Goal: Contribute content: Add original content to the website for others to see

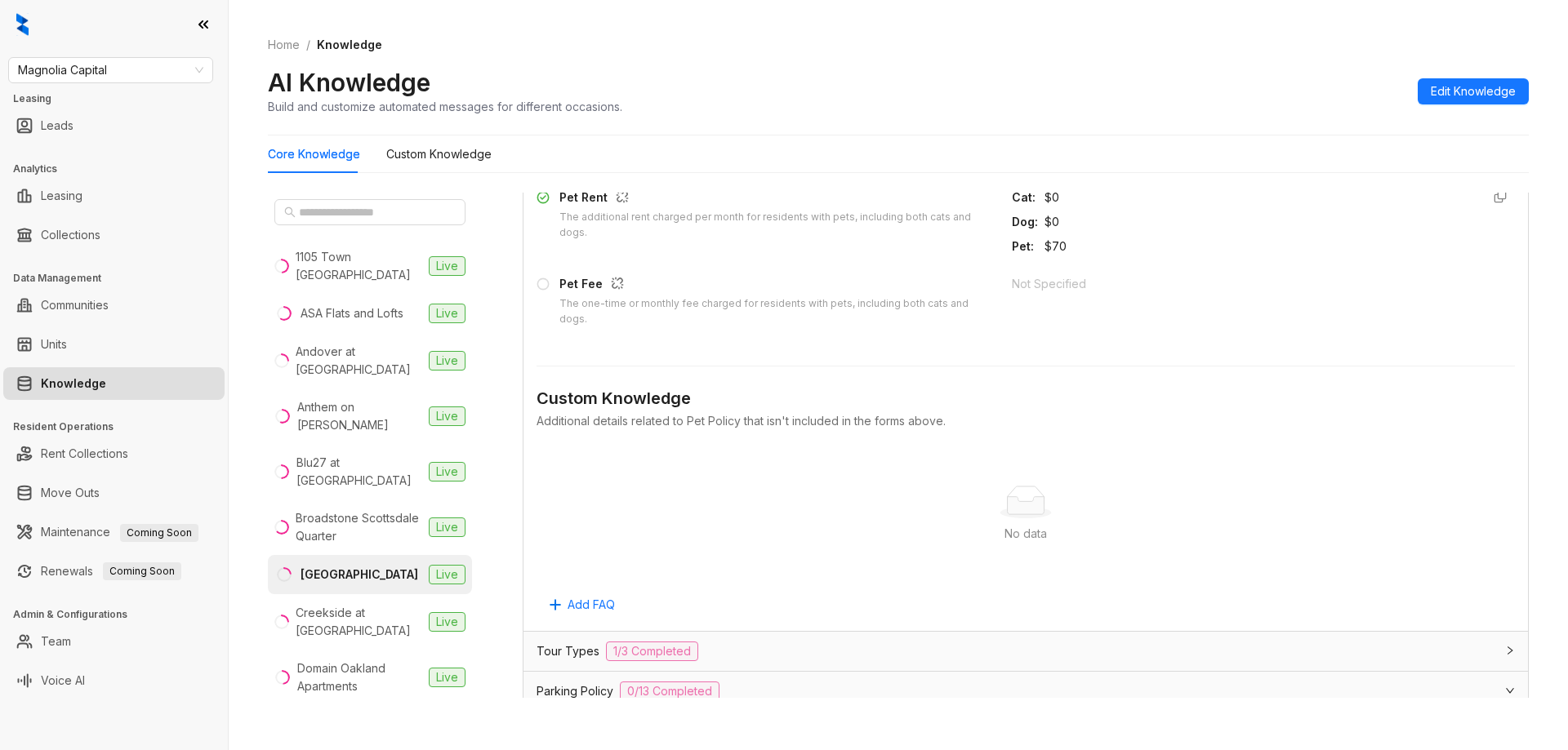
scroll to position [4734, 0]
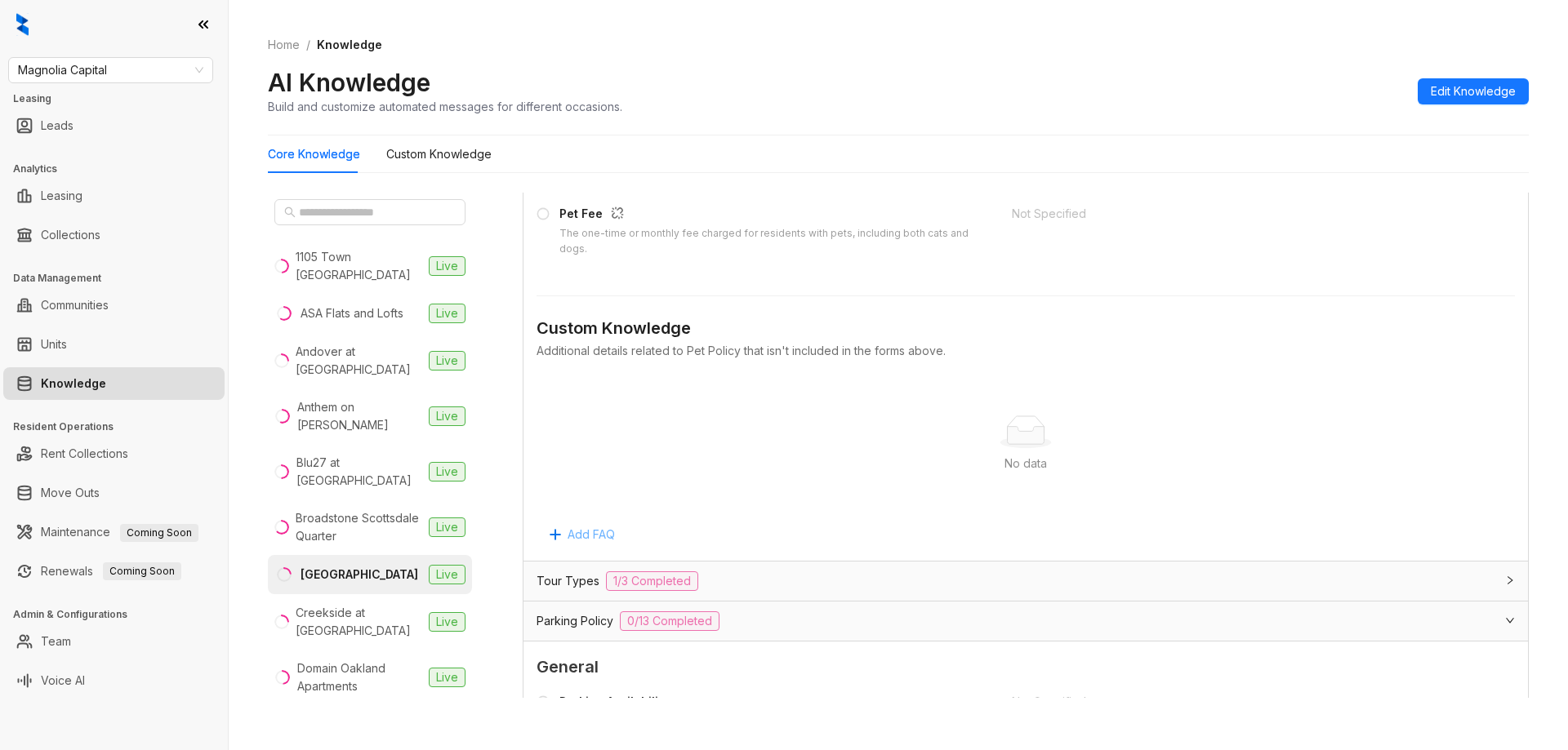
click at [605, 535] on span "Add FAQ" at bounding box center [591, 534] width 47 height 18
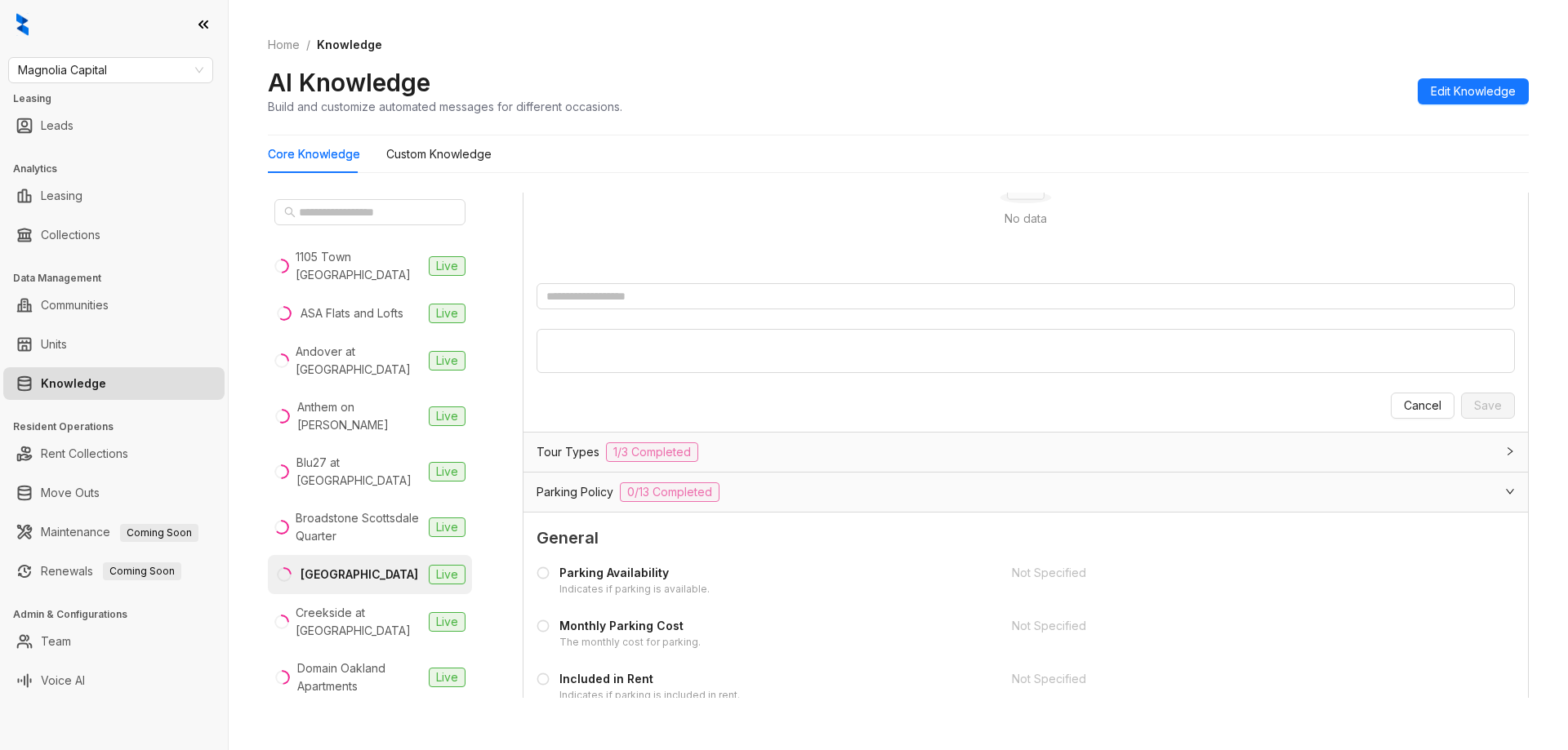
scroll to position [4816, 0]
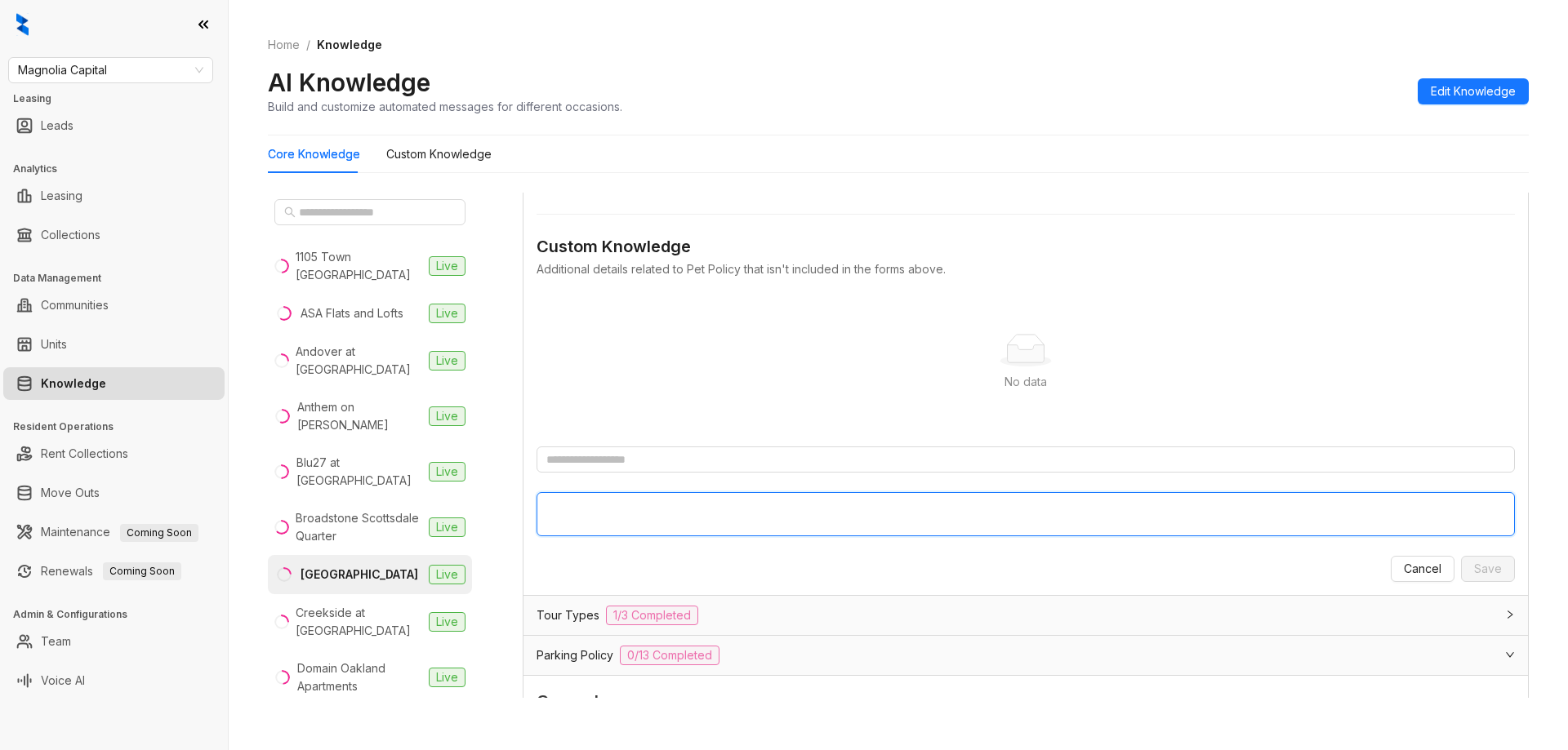
click at [869, 506] on textarea at bounding box center [1026, 514] width 978 height 44
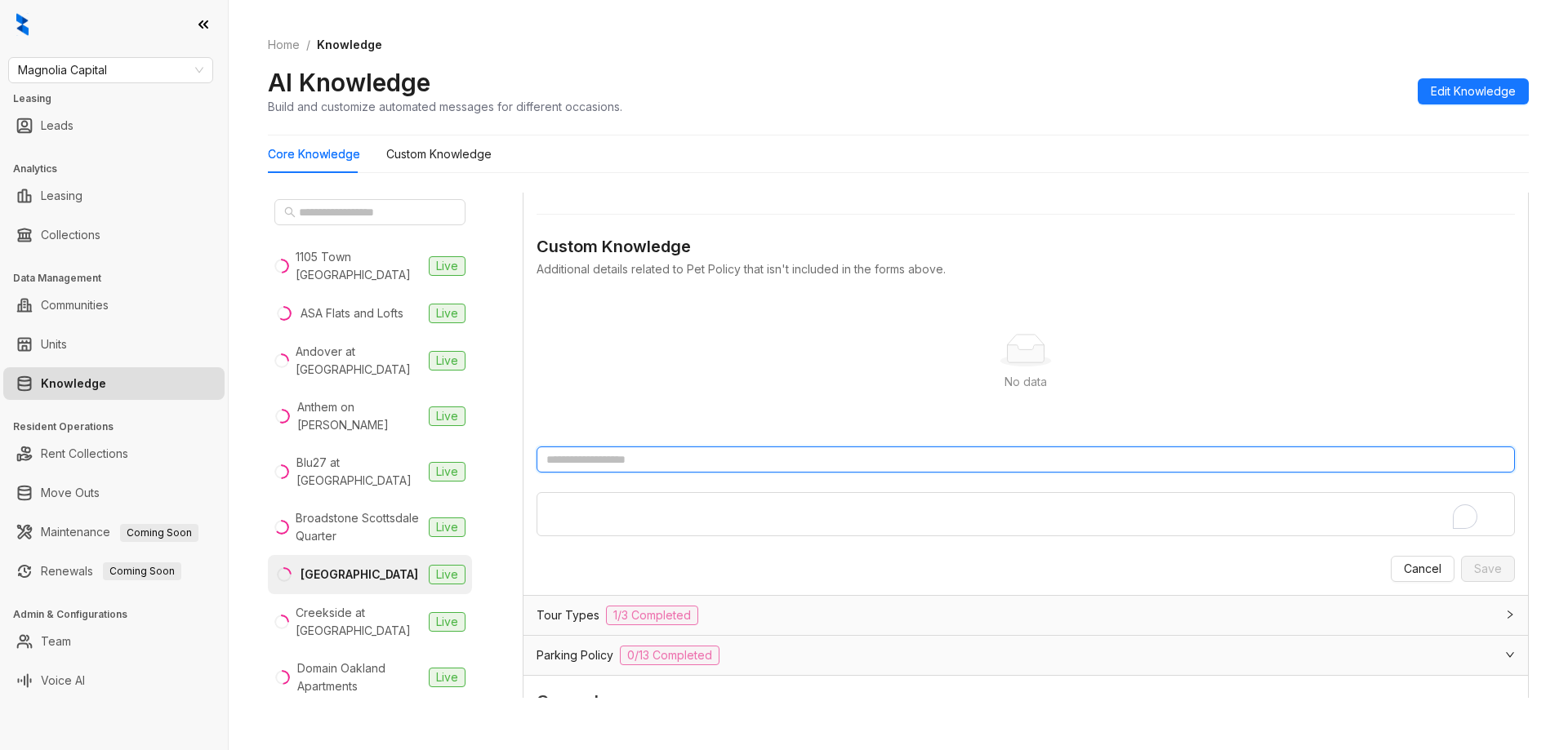
click at [721, 464] on input "text" at bounding box center [1026, 459] width 978 height 26
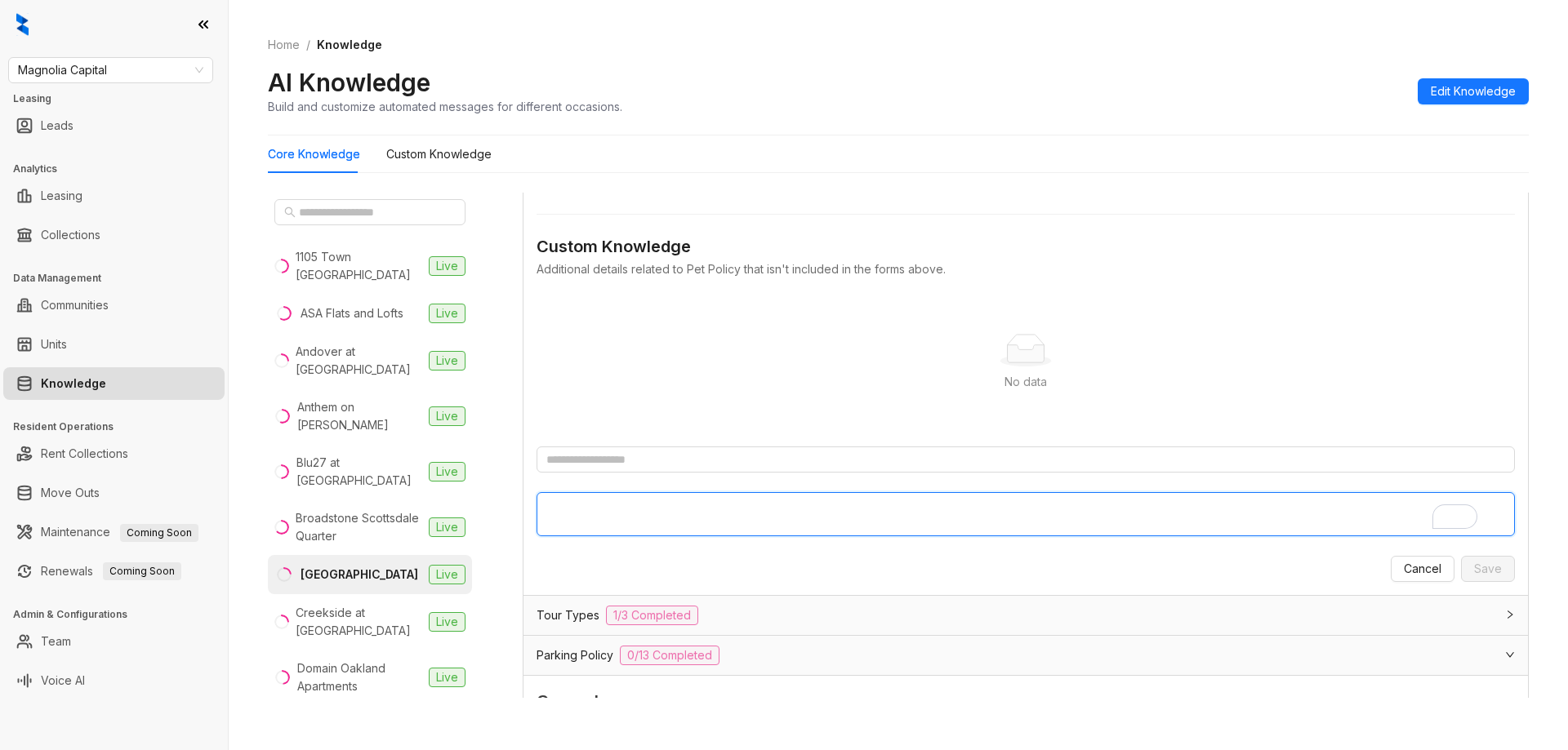
click at [709, 502] on textarea "To enrich screen reader interactions, please activate Accessibility in Grammarl…" at bounding box center [1026, 514] width 978 height 44
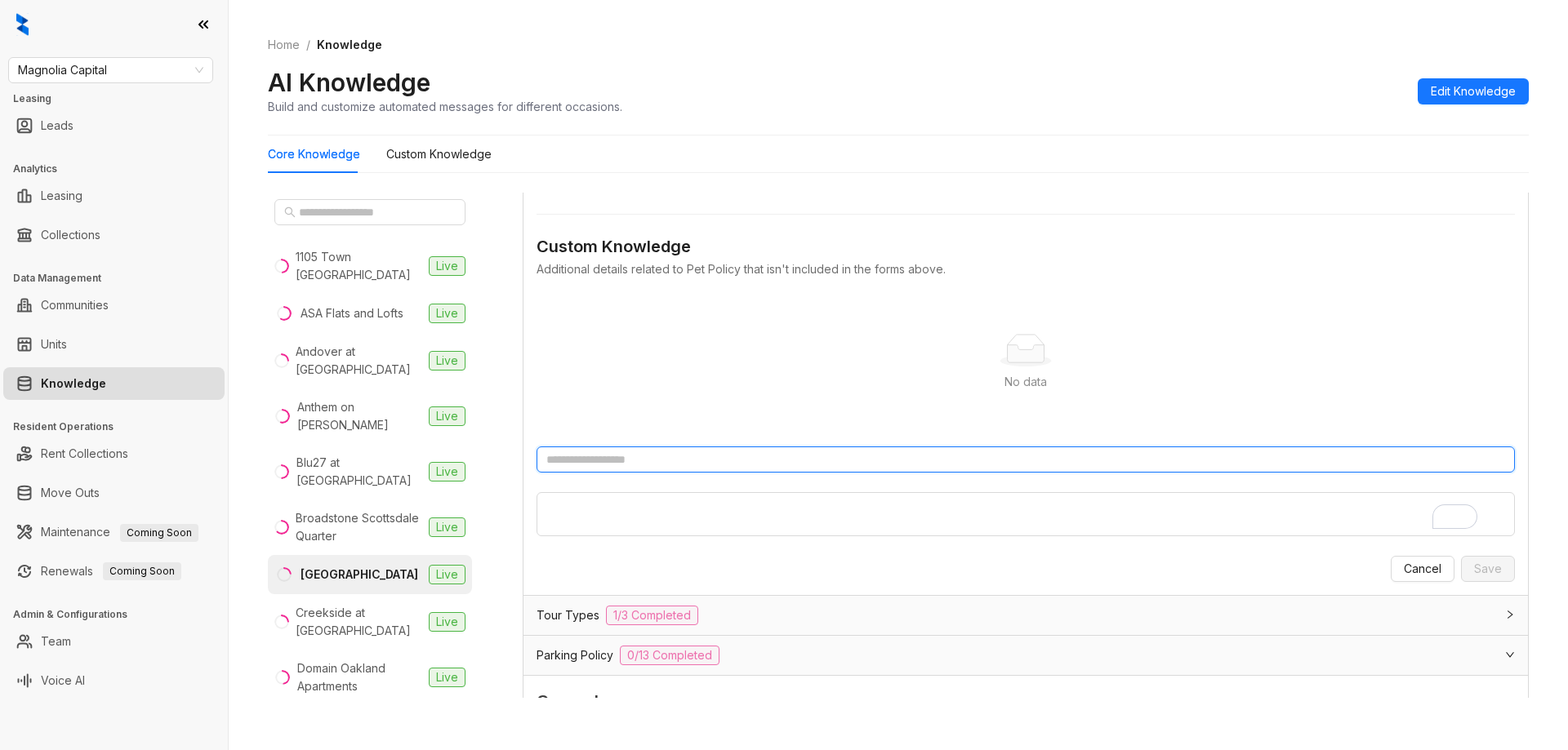
click at [713, 465] on input "text" at bounding box center [1026, 459] width 978 height 26
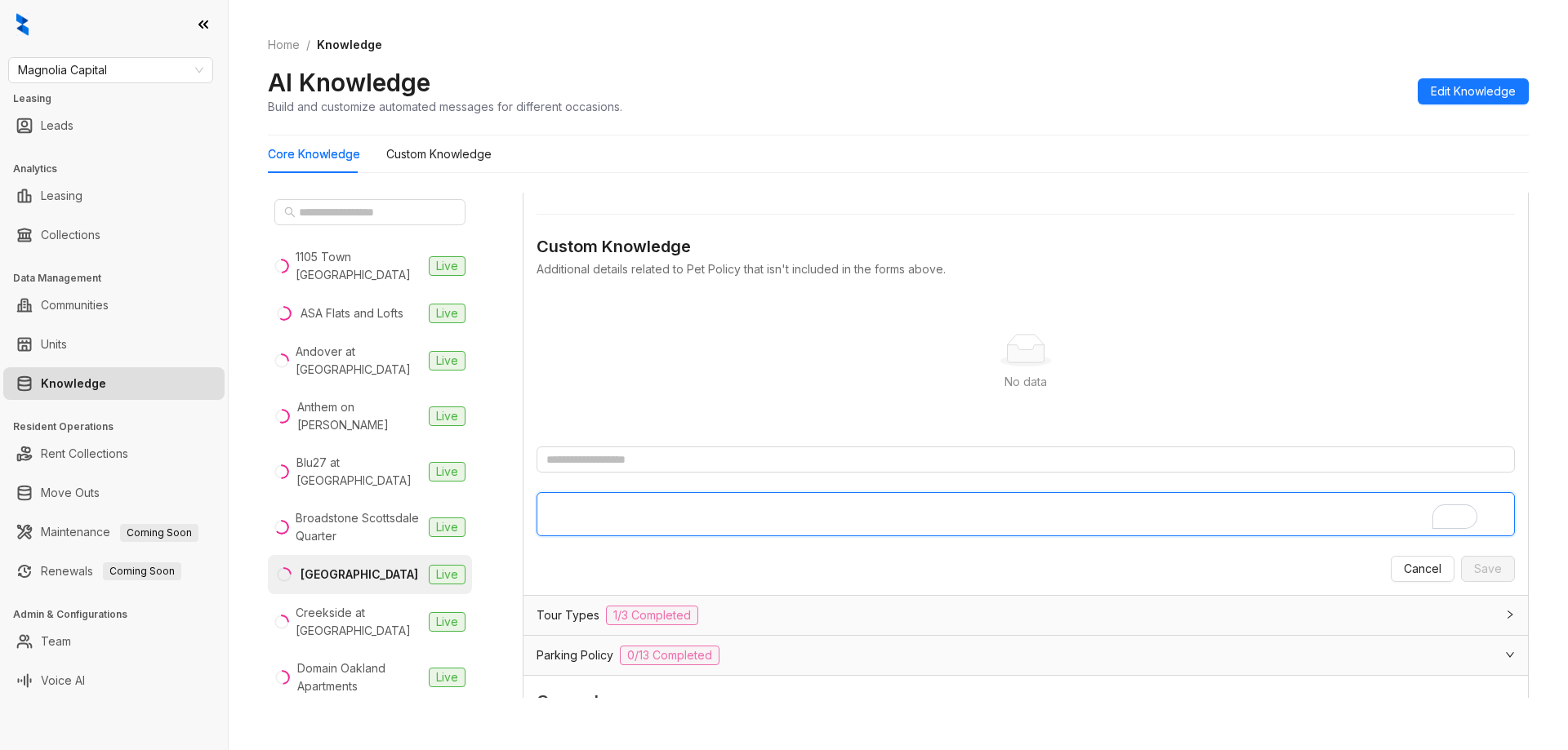
click at [711, 504] on textarea "To enrich screen reader interactions, please activate Accessibility in Grammarl…" at bounding box center [1026, 514] width 978 height 44
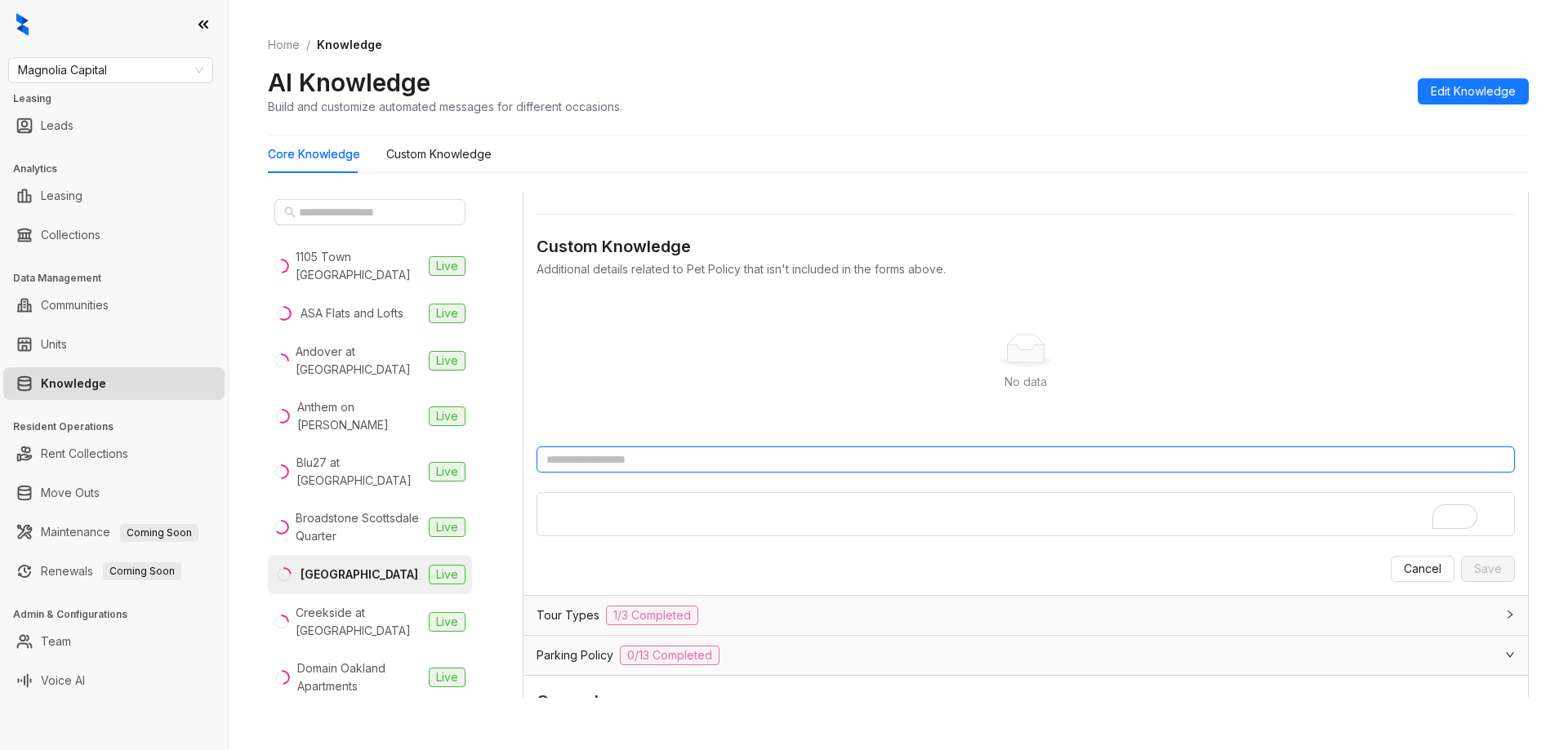
click at [714, 468] on input "text" at bounding box center [1026, 459] width 978 height 26
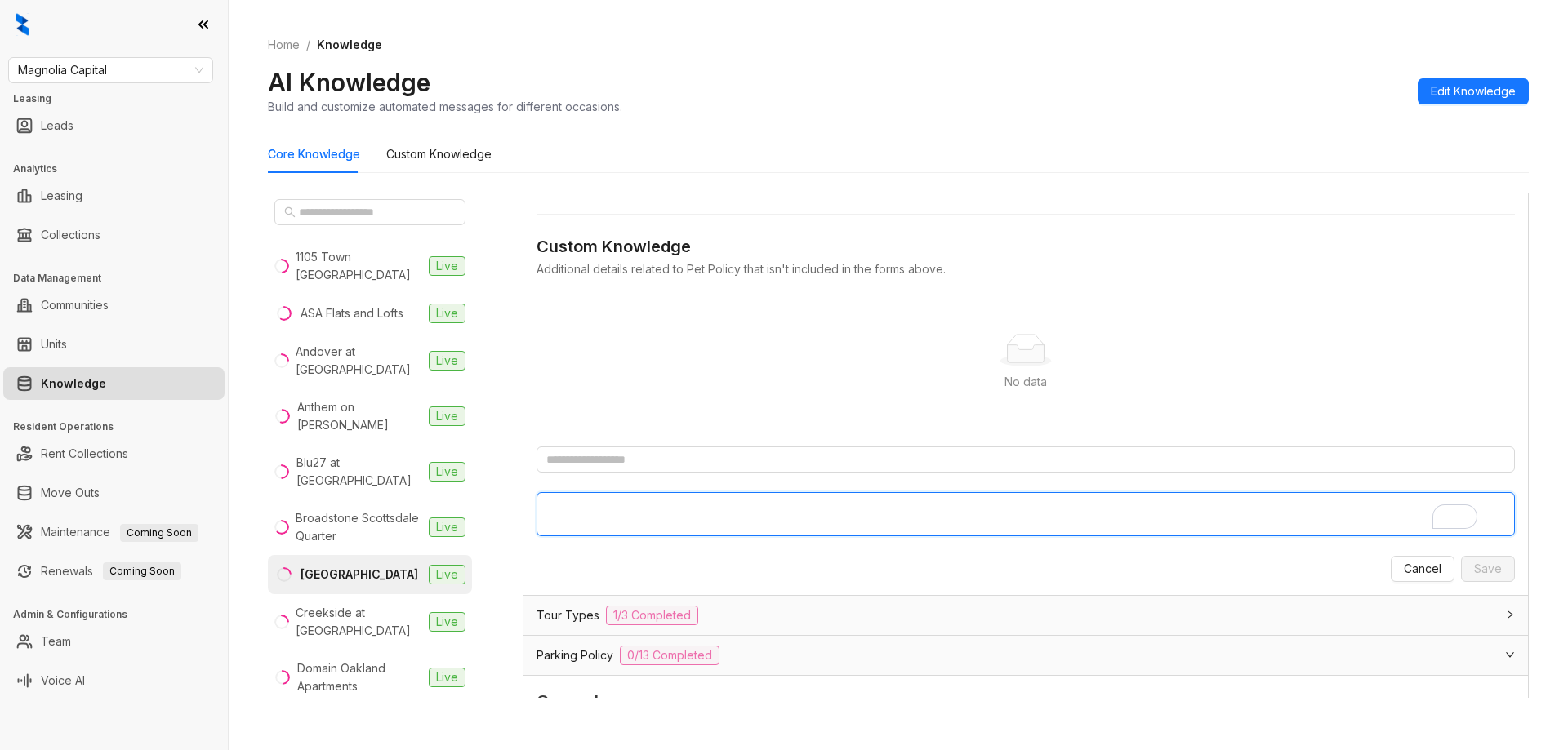
click at [711, 501] on textarea "To enrich screen reader interactions, please activate Accessibility in Grammarl…" at bounding box center [1026, 514] width 978 height 44
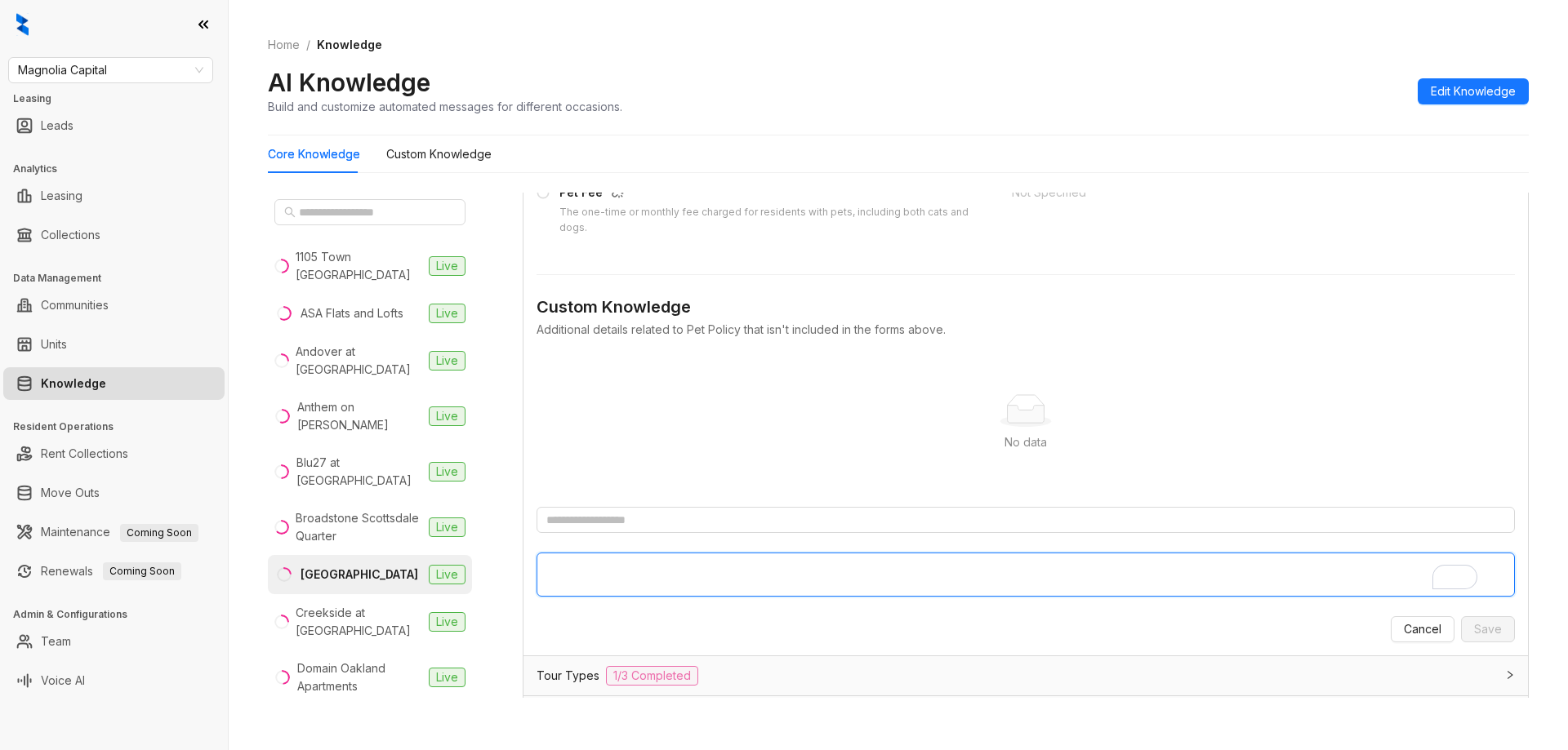
scroll to position [4653, 0]
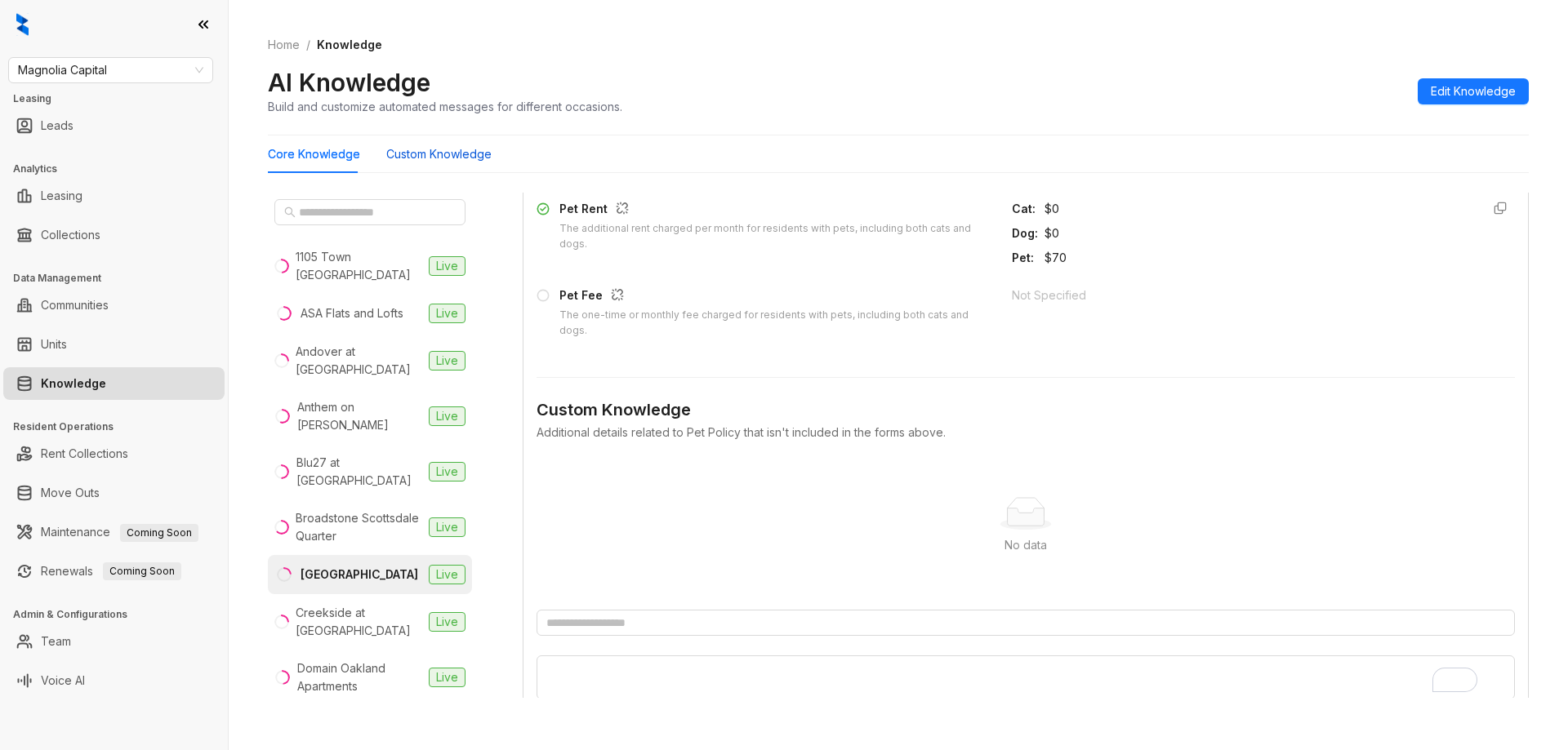
click at [424, 151] on Knowledge "Custom Knowledge" at bounding box center [439, 154] width 105 height 18
click at [445, 157] on Knowledge "Custom Knowledge" at bounding box center [439, 154] width 105 height 18
click at [419, 160] on Knowledge "Custom Knowledge" at bounding box center [439, 154] width 105 height 18
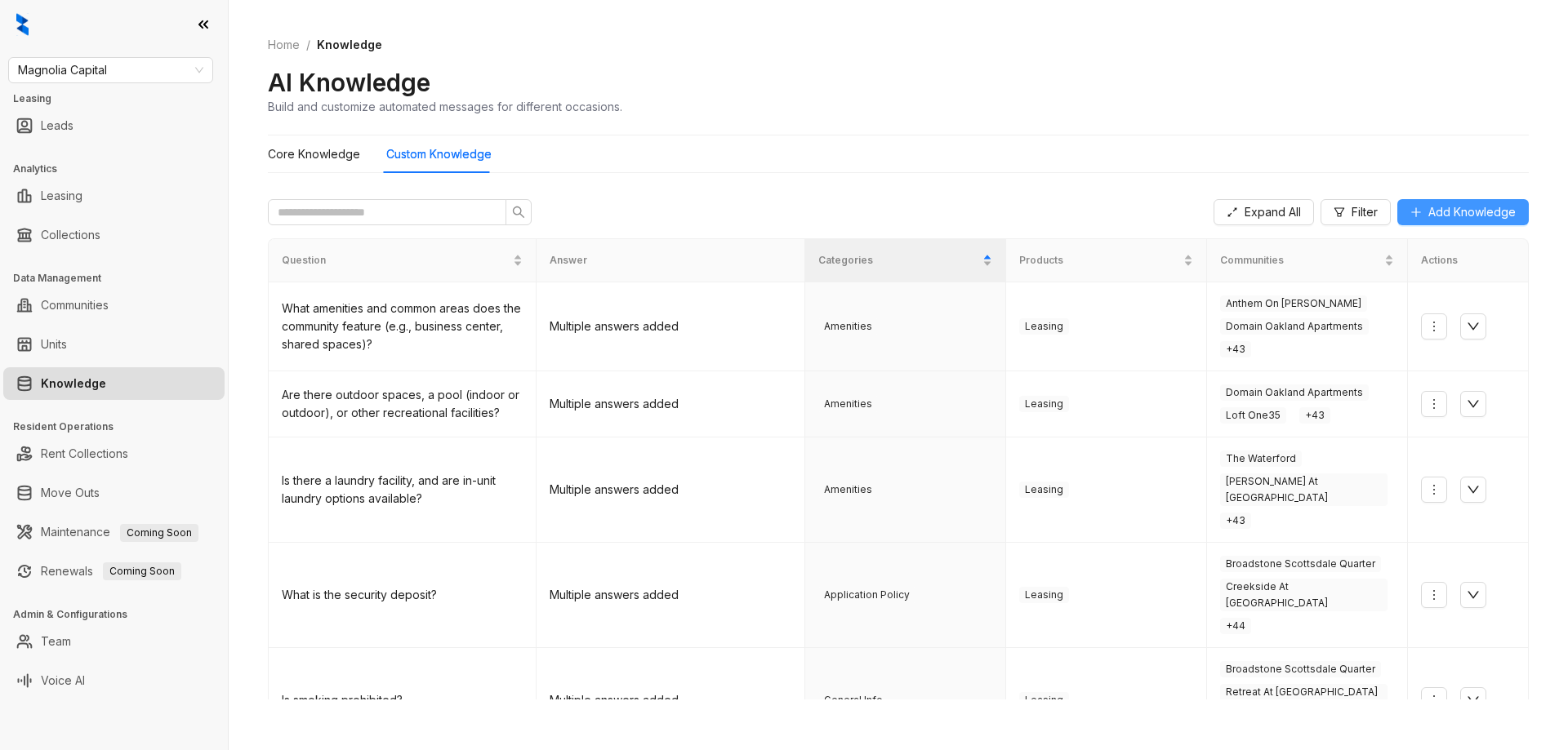
click at [1444, 215] on span "Add Knowledge" at bounding box center [1472, 212] width 87 height 18
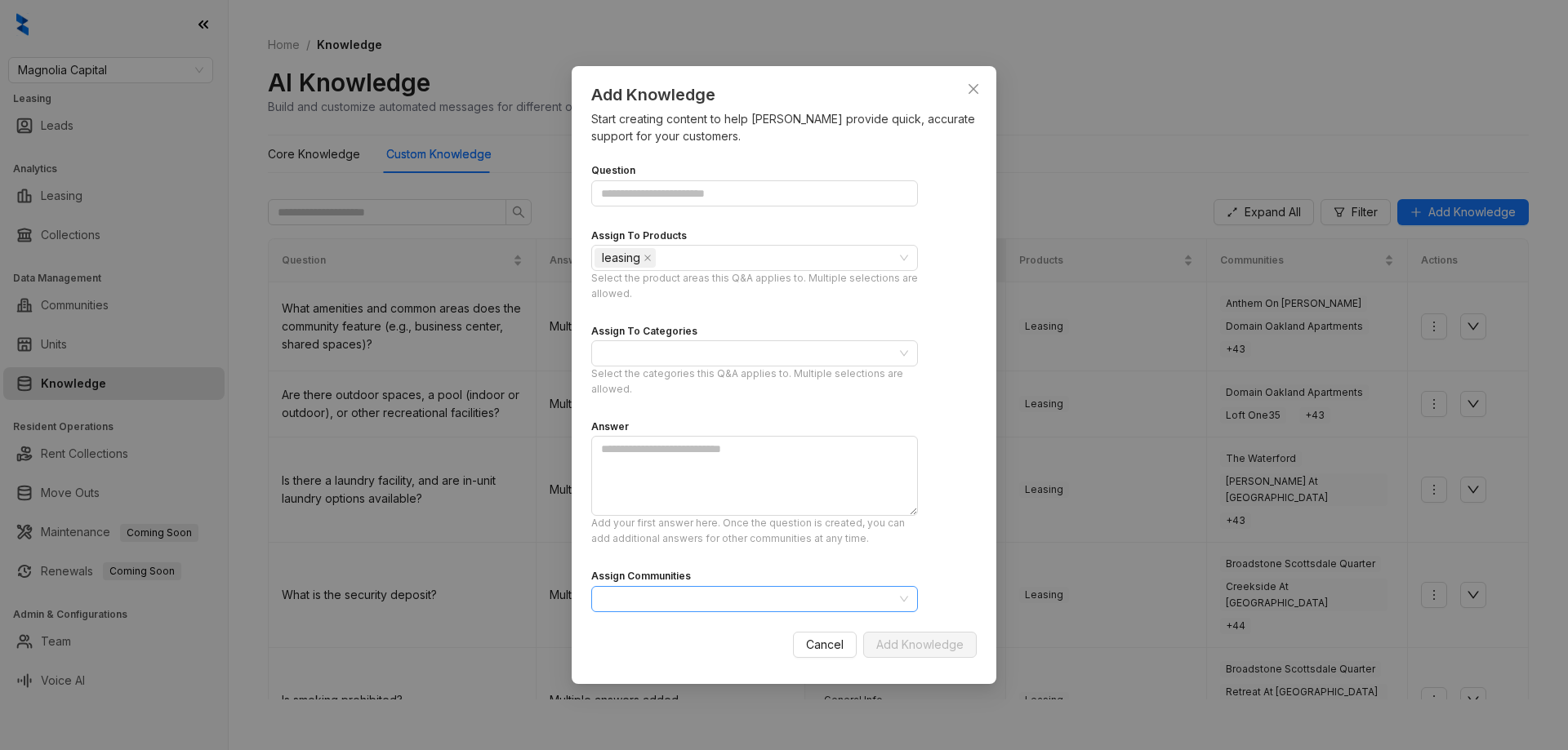
click at [755, 598] on div at bounding box center [746, 599] width 303 height 23
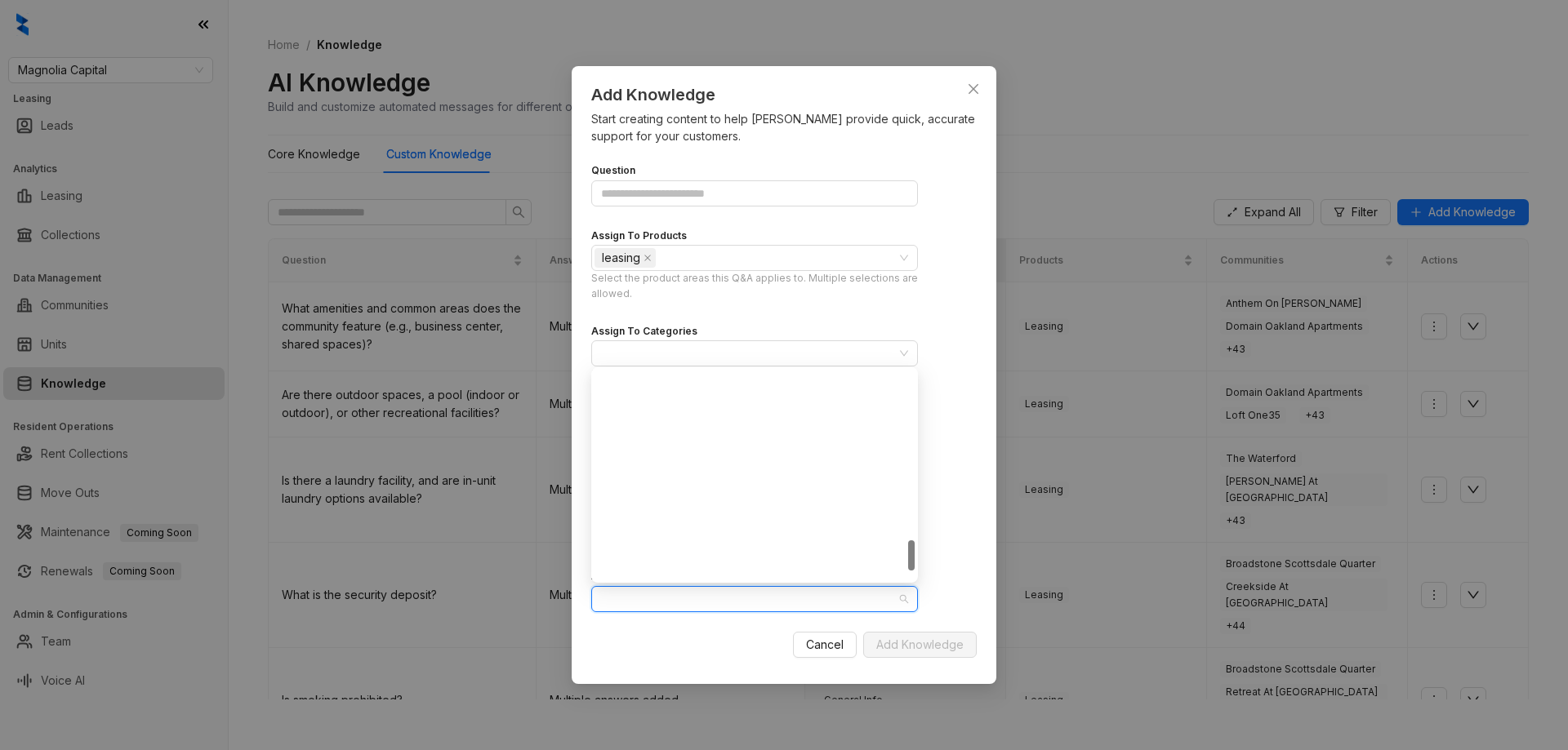
scroll to position [1202, 0]
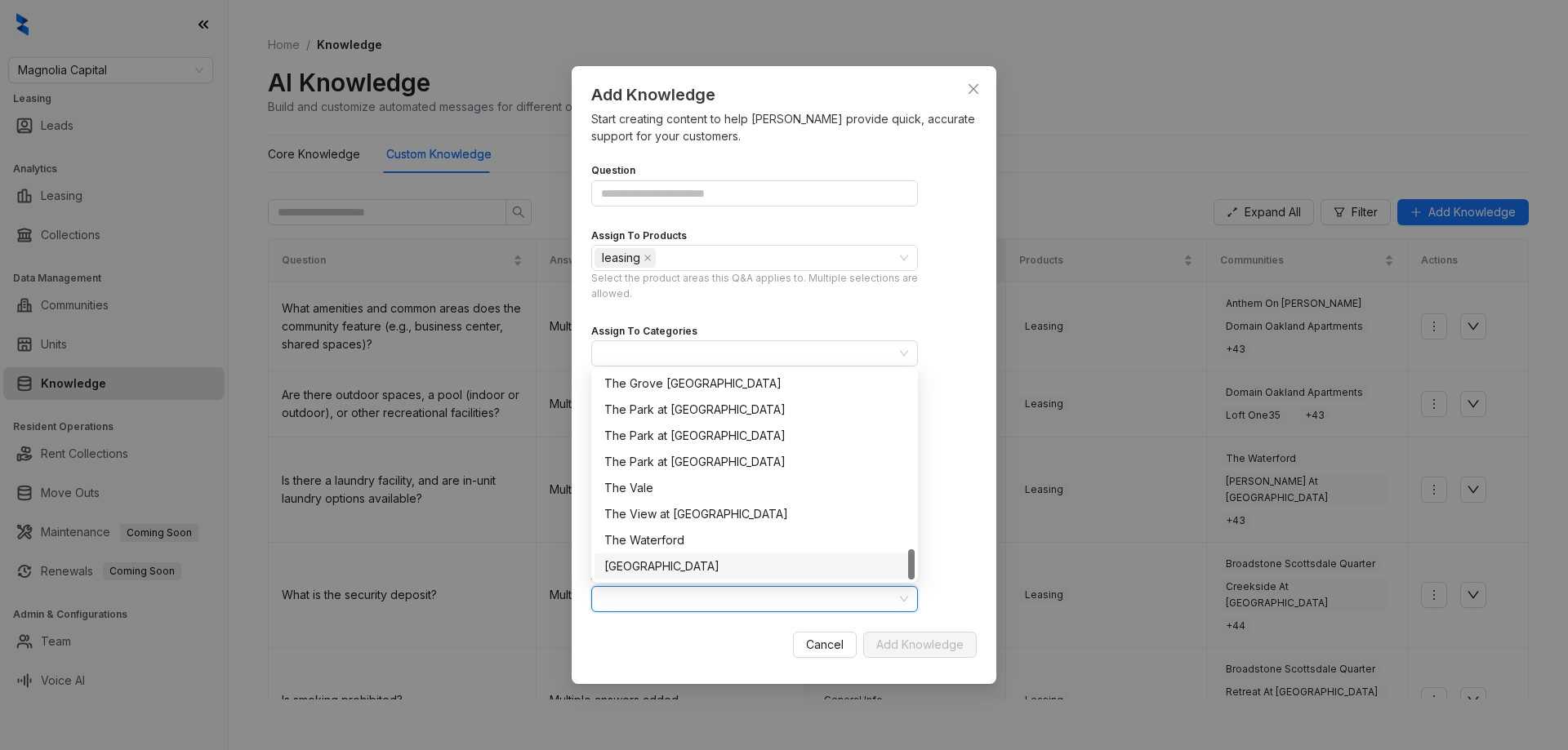
click at [807, 597] on div at bounding box center [746, 599] width 303 height 23
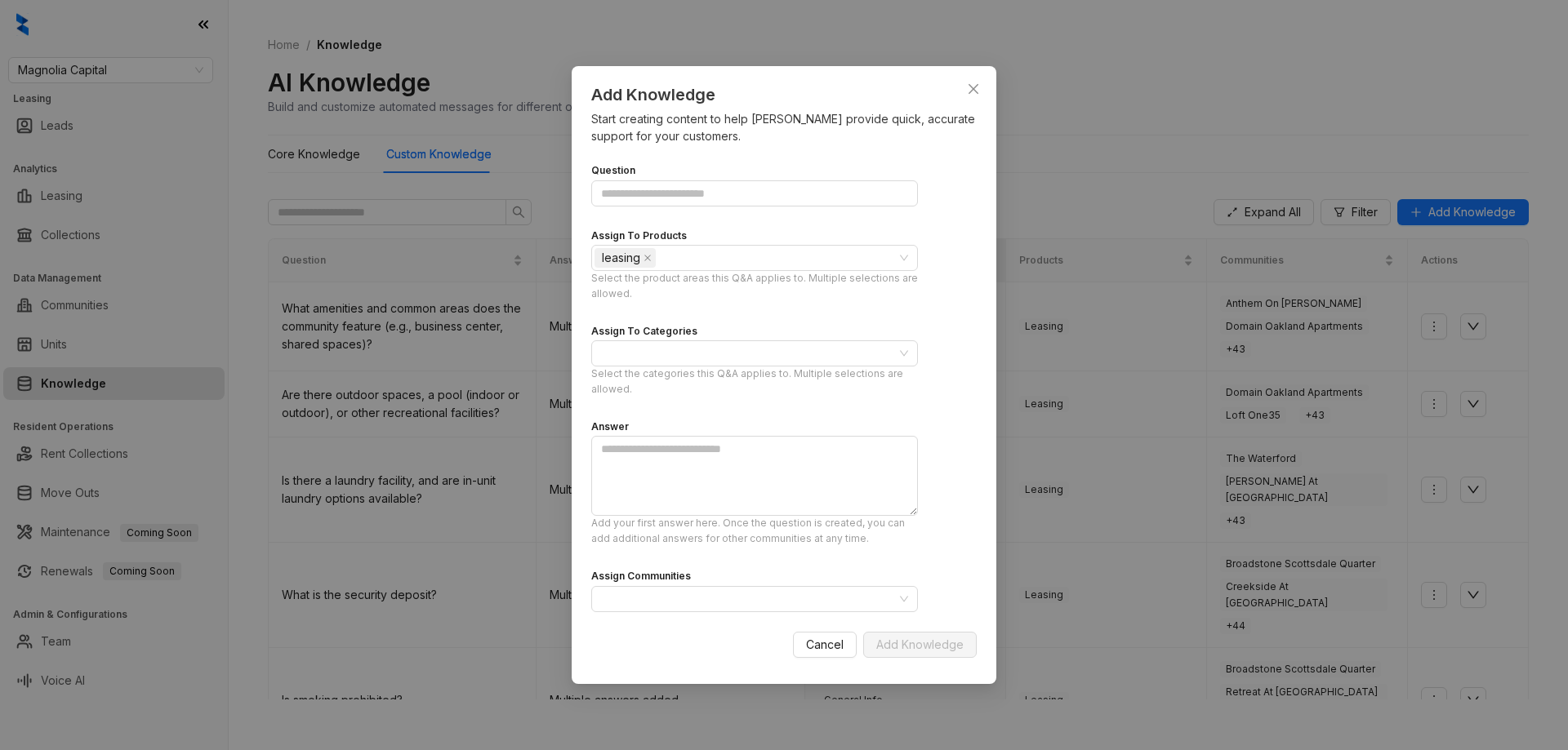
click at [679, 29] on div "Add Knowledge Start creating content to help [PERSON_NAME] provide quick, accur…" at bounding box center [784, 375] width 1568 height 750
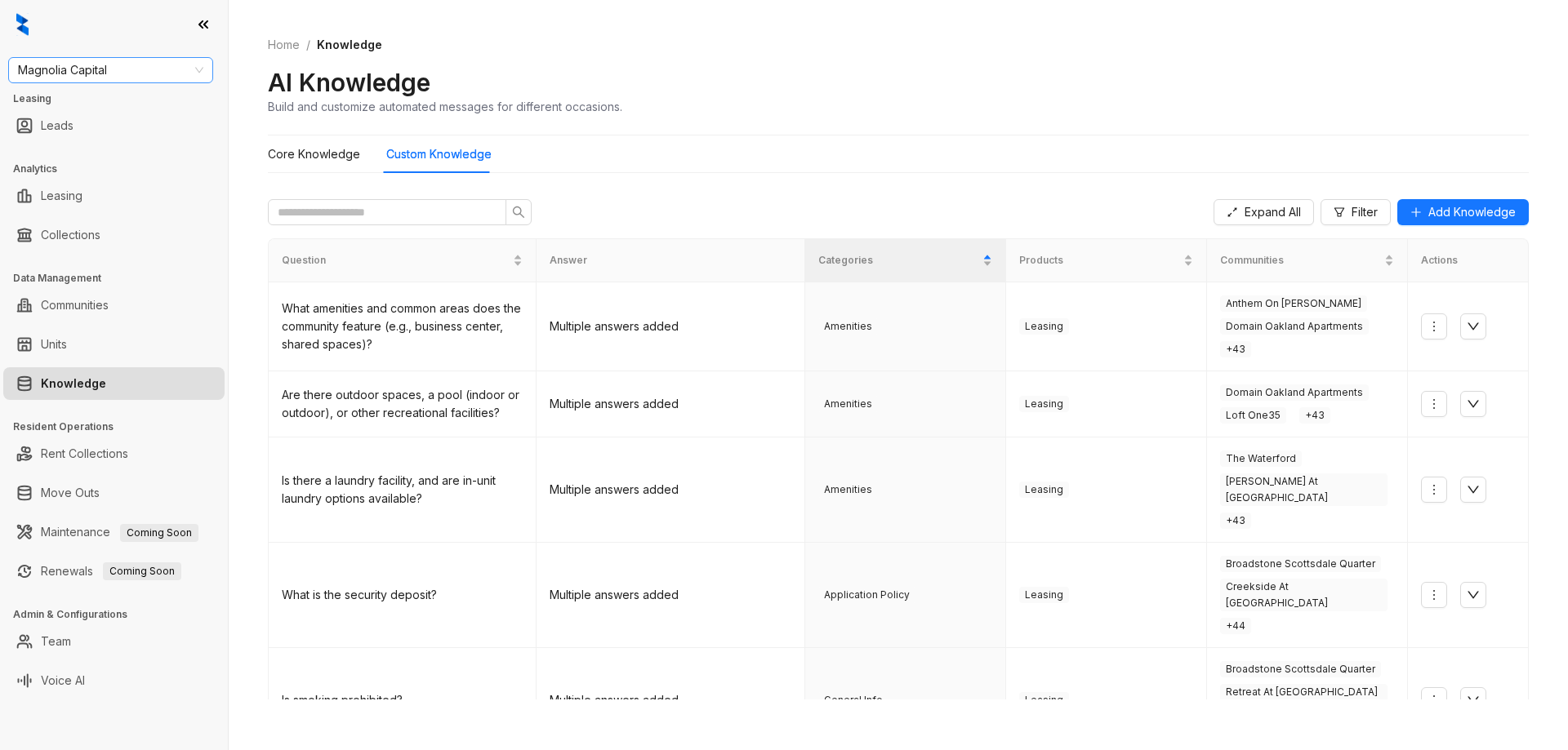
click at [116, 72] on span "Magnolia Capital" at bounding box center [110, 70] width 186 height 24
type input "****"
click at [103, 111] on div "Case and Associates" at bounding box center [110, 102] width 179 height 18
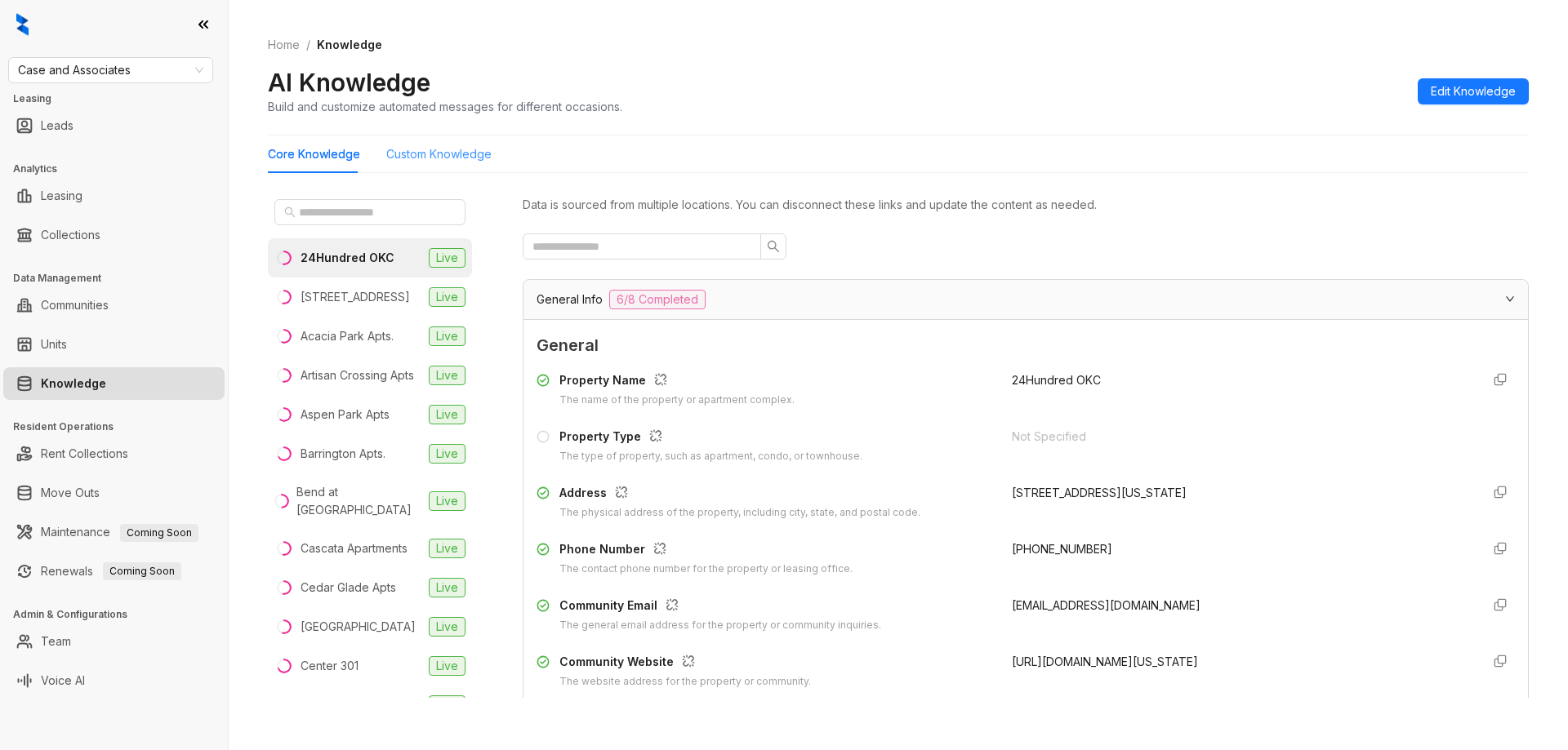
drag, startPoint x: 479, startPoint y: 163, endPoint x: 459, endPoint y: 157, distance: 20.9
click at [477, 162] on div "Custom Knowledge" at bounding box center [439, 154] width 105 height 38
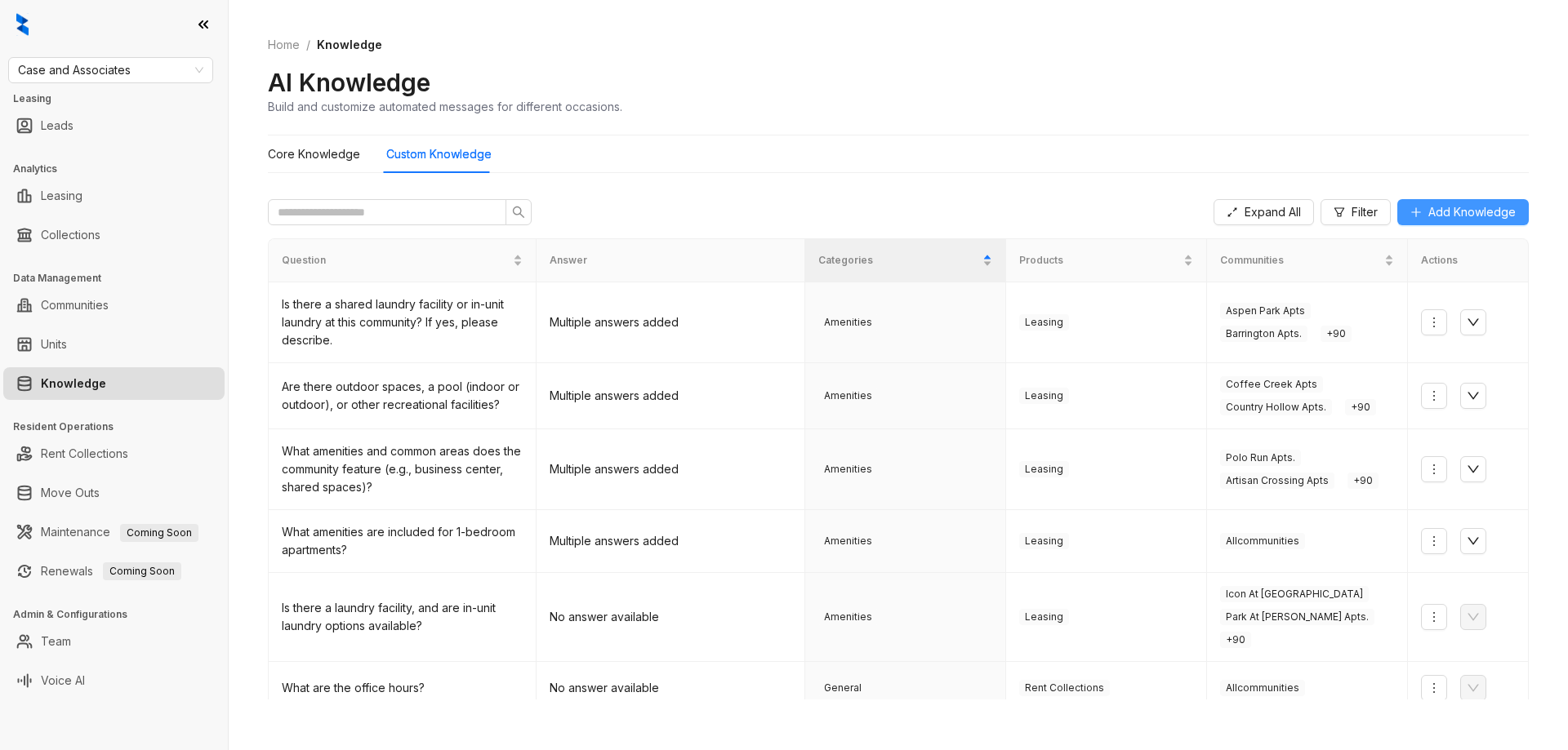
click at [1448, 217] on span "Add Knowledge" at bounding box center [1472, 212] width 87 height 18
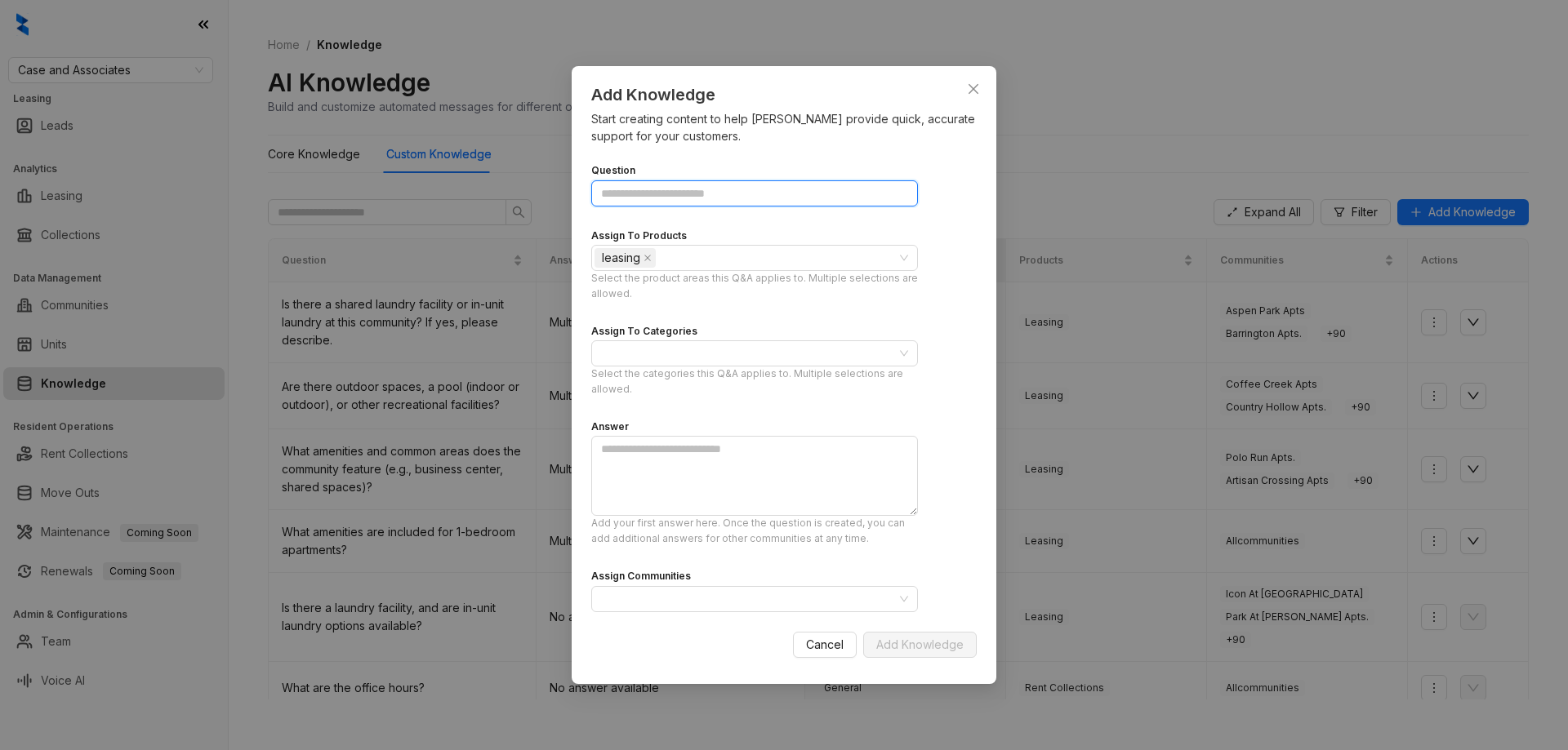
click at [687, 193] on input "Question" at bounding box center [755, 193] width 327 height 26
click at [713, 359] on div at bounding box center [746, 353] width 303 height 23
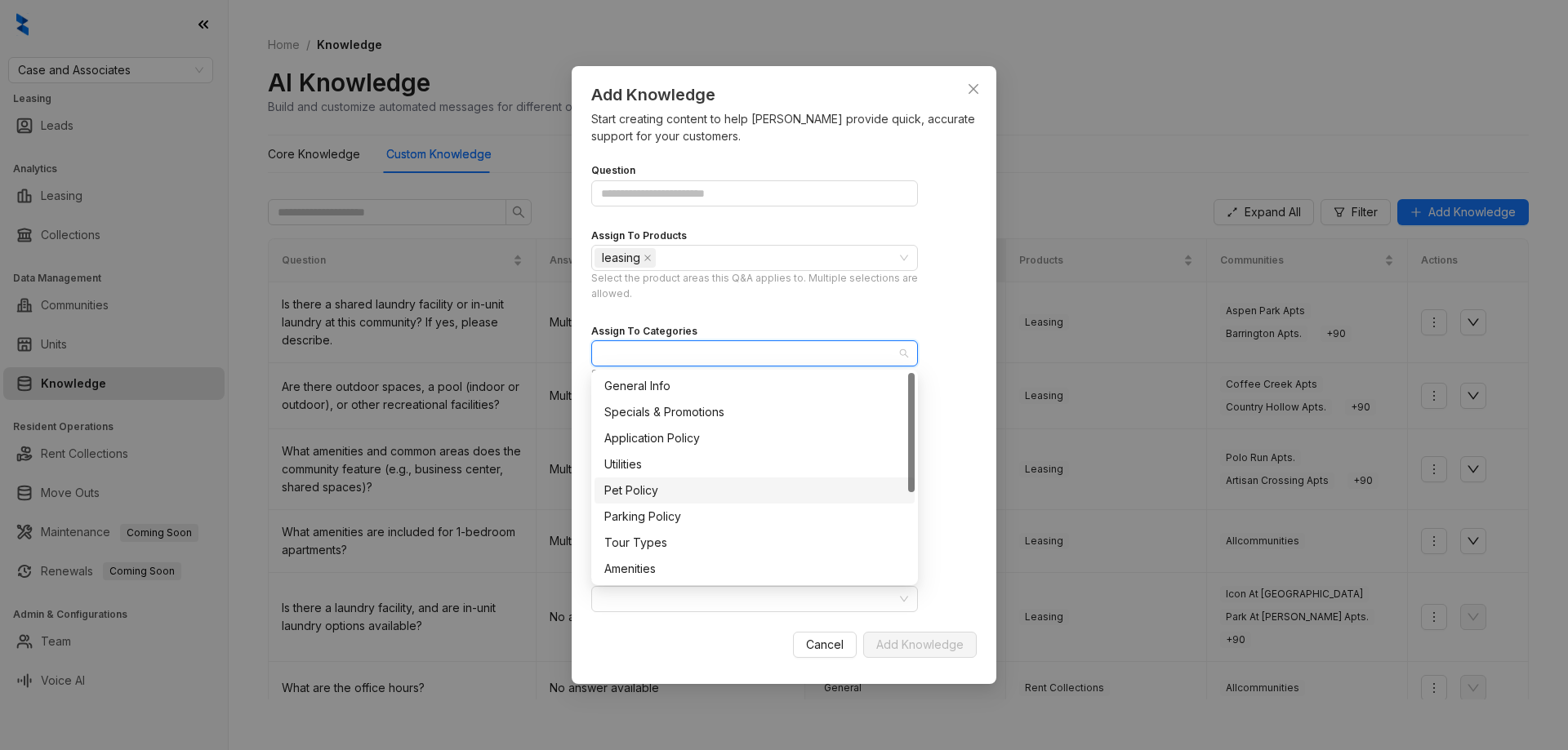
click at [650, 496] on div "Pet Policy" at bounding box center [755, 490] width 301 height 18
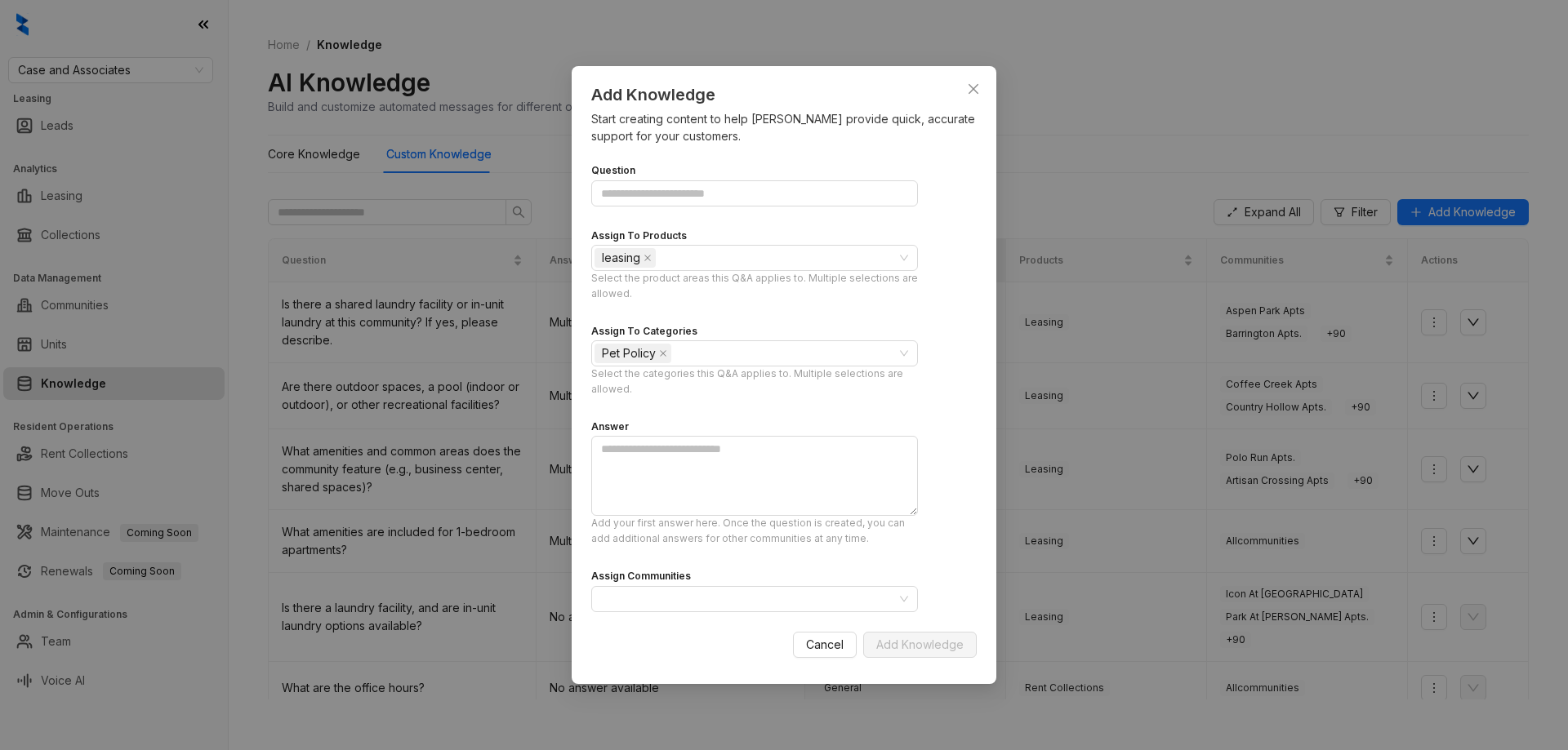
click at [857, 327] on div "Assign To Categories" at bounding box center [755, 331] width 327 height 18
